Goal: Find specific page/section: Find specific page/section

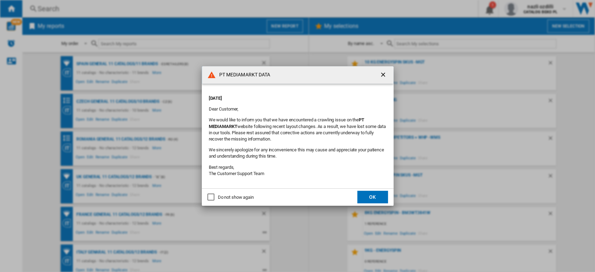
click at [369, 193] on button "OK" at bounding box center [372, 197] width 31 height 13
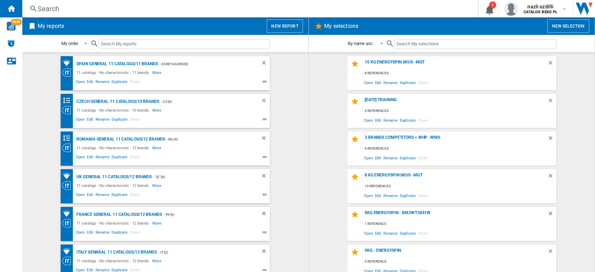
click at [142, 39] on input "text" at bounding box center [183, 43] width 171 height 9
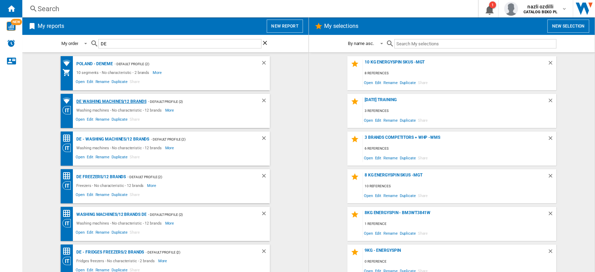
type input "DE"
click at [134, 101] on div "DE Washing machines/12 brands" at bounding box center [111, 101] width 72 height 9
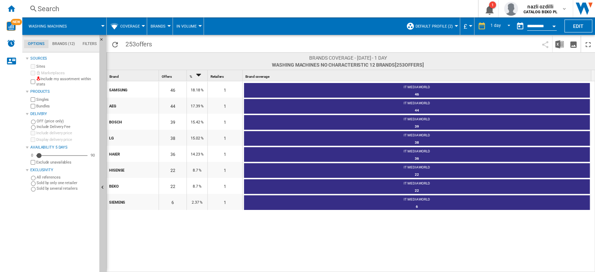
click at [142, 22] on button "Coverage" at bounding box center [131, 25] width 23 height 17
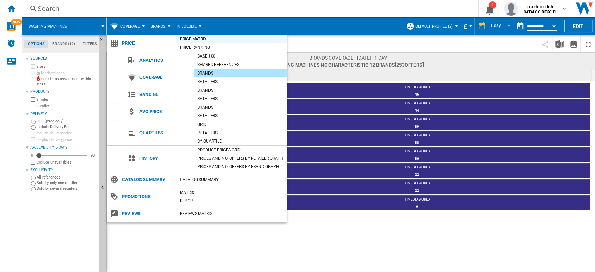
click at [195, 39] on div "Price Matrix" at bounding box center [231, 39] width 110 height 7
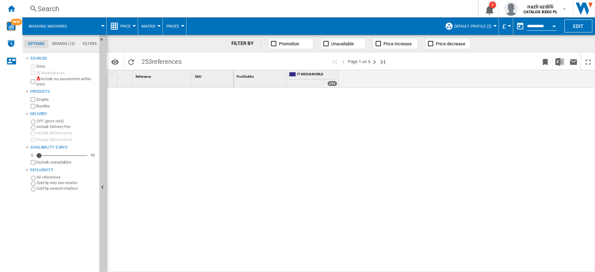
click at [538, 31] on md-datepicker "**********" at bounding box center [538, 26] width 50 height 14
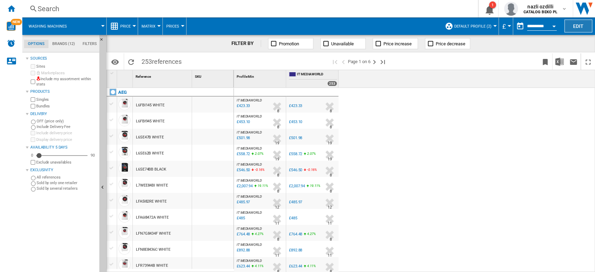
click at [567, 30] on button "Edit" at bounding box center [578, 26] width 28 height 13
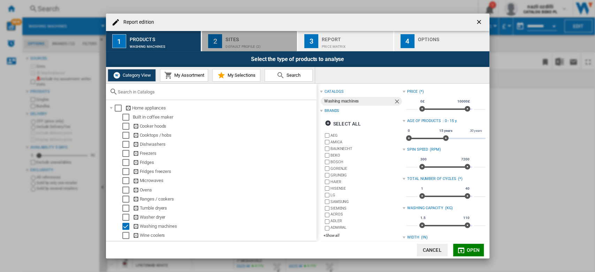
click at [262, 40] on div "Sites" at bounding box center [259, 37] width 69 height 7
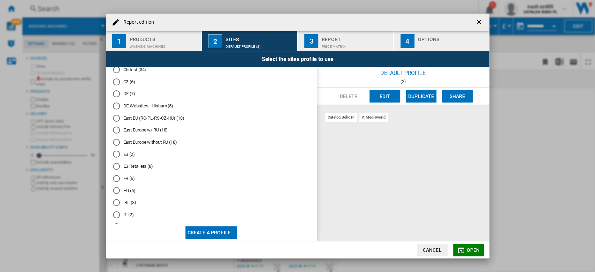
scroll to position [128, 0]
click at [115, 98] on div "DE (7)" at bounding box center [116, 94] width 7 height 7
click at [471, 246] on button "Open" at bounding box center [468, 250] width 31 height 13
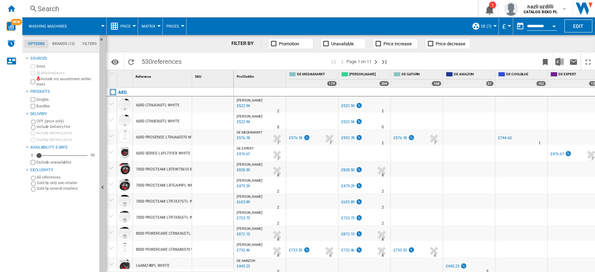
click at [502, 28] on span "£" at bounding box center [503, 26] width 3 height 7
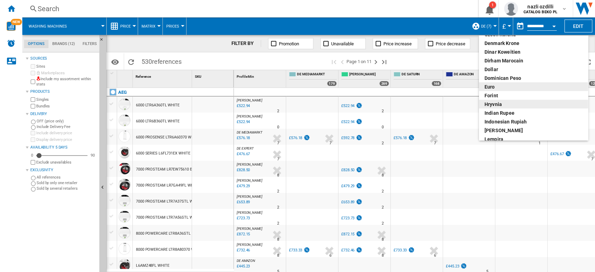
scroll to position [87, 0]
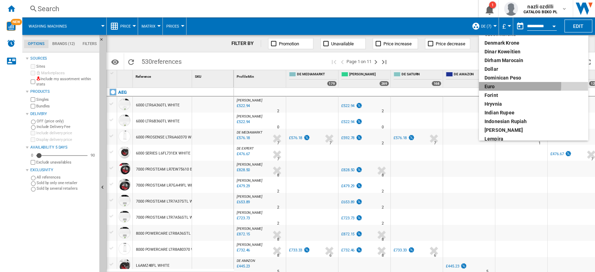
click at [500, 84] on div "euro" at bounding box center [533, 86] width 98 height 7
